Goal: Task Accomplishment & Management: Use online tool/utility

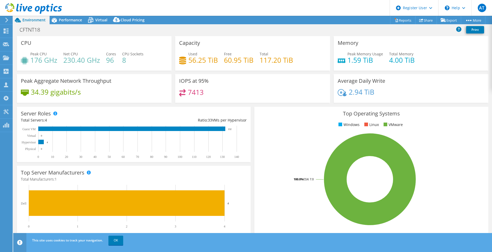
select select "USEast"
select select "USD"
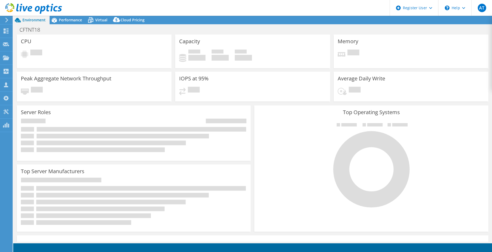
select select "USEast"
select select "USD"
